Goal: Transaction & Acquisition: Purchase product/service

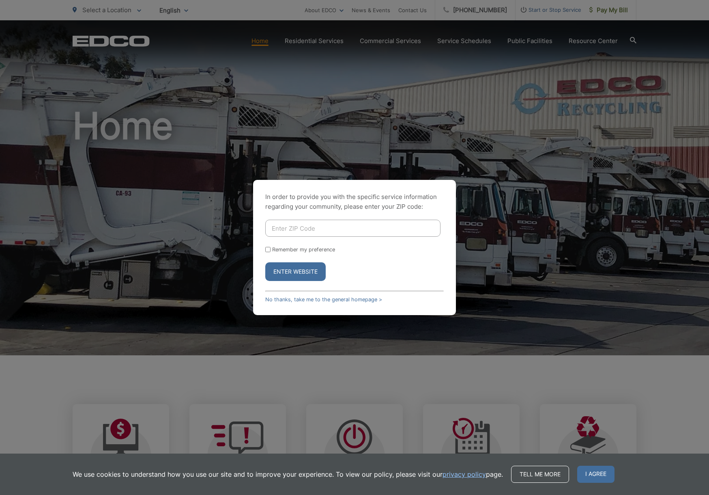
click at [381, 228] on input "Enter ZIP Code" at bounding box center [352, 227] width 175 height 17
click at [308, 229] on input "Enter ZIP Code" at bounding box center [352, 227] width 175 height 17
type input "91942"
click at [314, 251] on label "Remember my preference" at bounding box center [303, 249] width 63 height 6
click at [271, 251] on input "Remember my preference" at bounding box center [267, 249] width 5 height 5
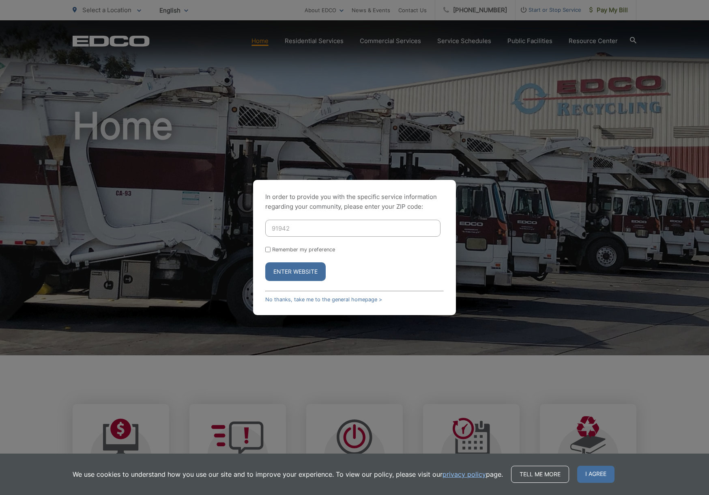
checkbox input "true"
click at [308, 273] on button "Enter Website" at bounding box center [295, 271] width 60 height 19
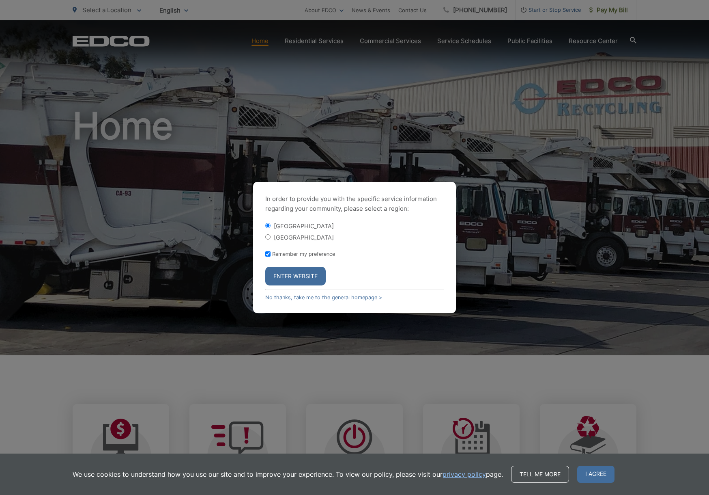
click at [301, 239] on label "[GEOGRAPHIC_DATA]" at bounding box center [304, 237] width 60 height 7
click at [271, 239] on input "[GEOGRAPHIC_DATA]" at bounding box center [267, 236] width 5 height 5
radio input "true"
click at [303, 274] on button "Enter Website" at bounding box center [295, 276] width 60 height 19
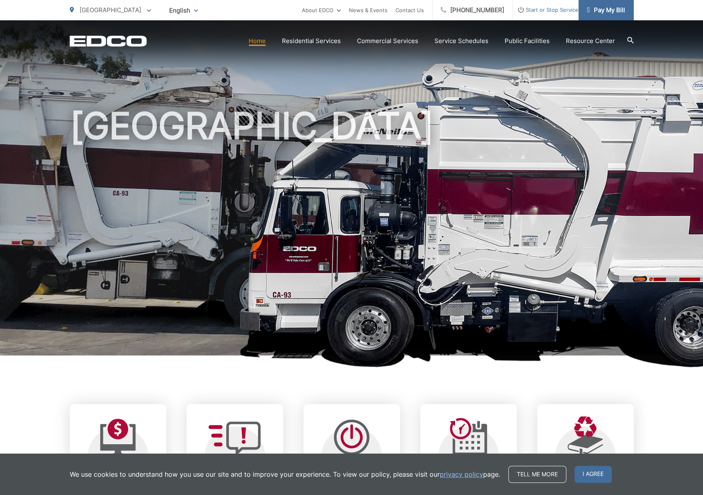
click at [618, 12] on span "Pay My Bill" at bounding box center [606, 10] width 39 height 10
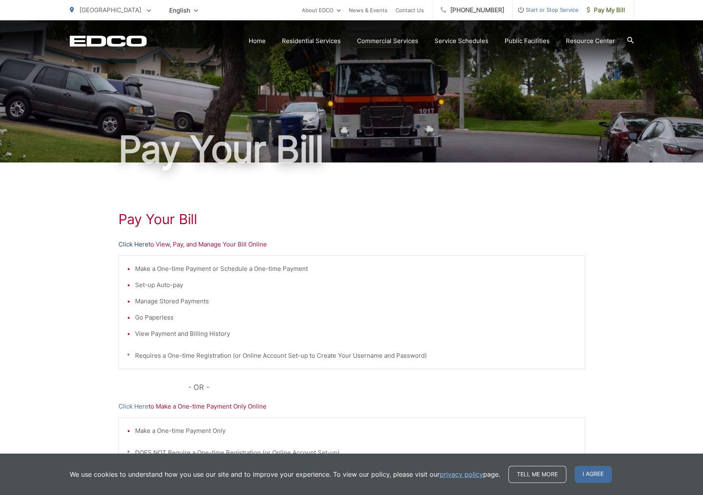
click at [134, 241] on link "Click Here" at bounding box center [133, 244] width 30 height 10
